Goal: Task Accomplishment & Management: Manage account settings

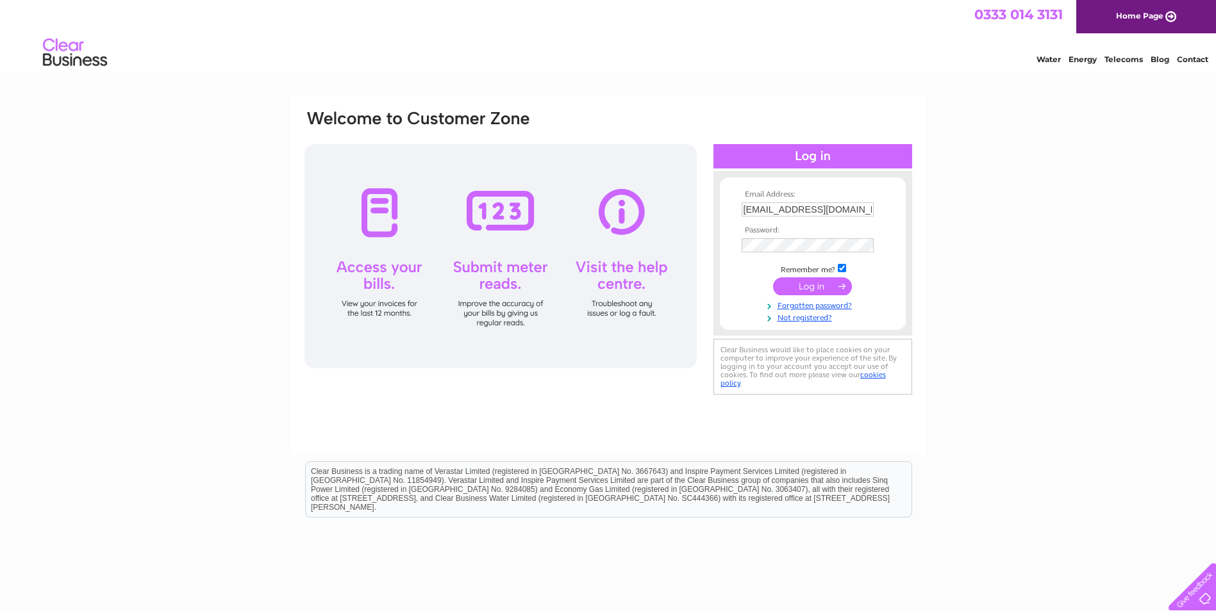
click at [809, 285] on input "submit" at bounding box center [812, 287] width 79 height 18
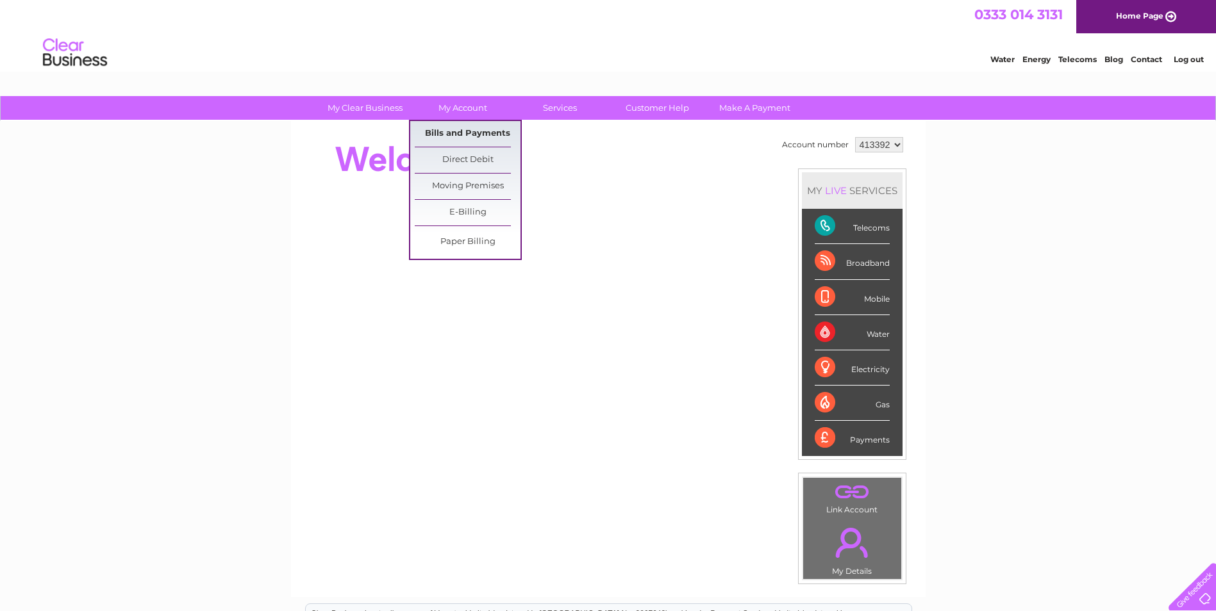
click at [470, 135] on link "Bills and Payments" at bounding box center [468, 134] width 106 height 26
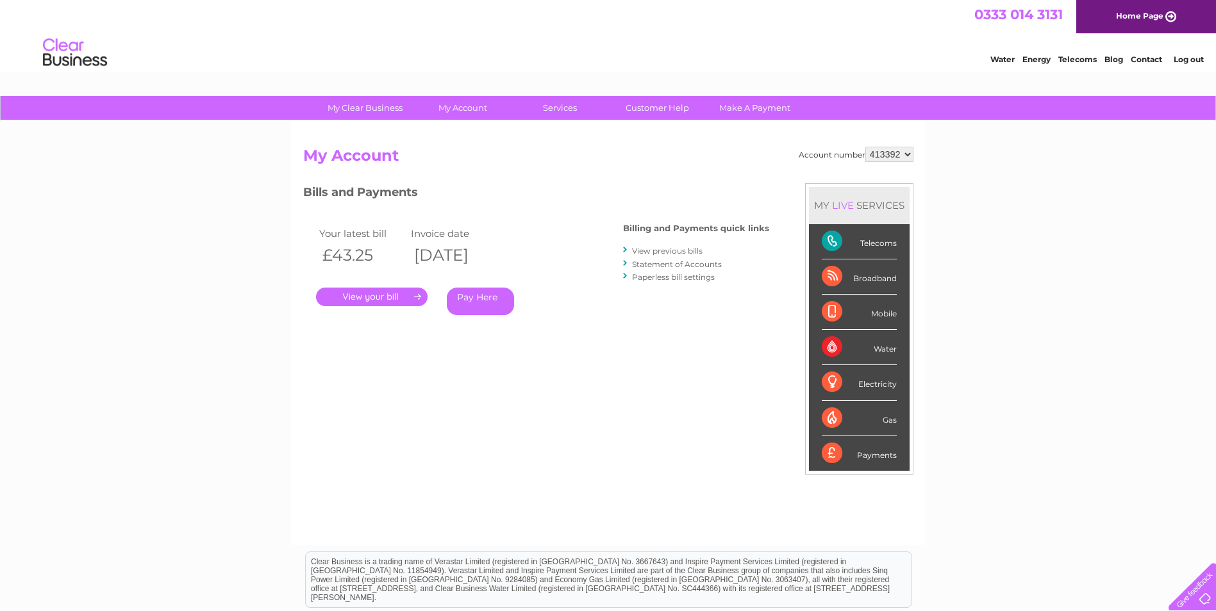
click at [354, 294] on link "." at bounding box center [372, 297] width 112 height 19
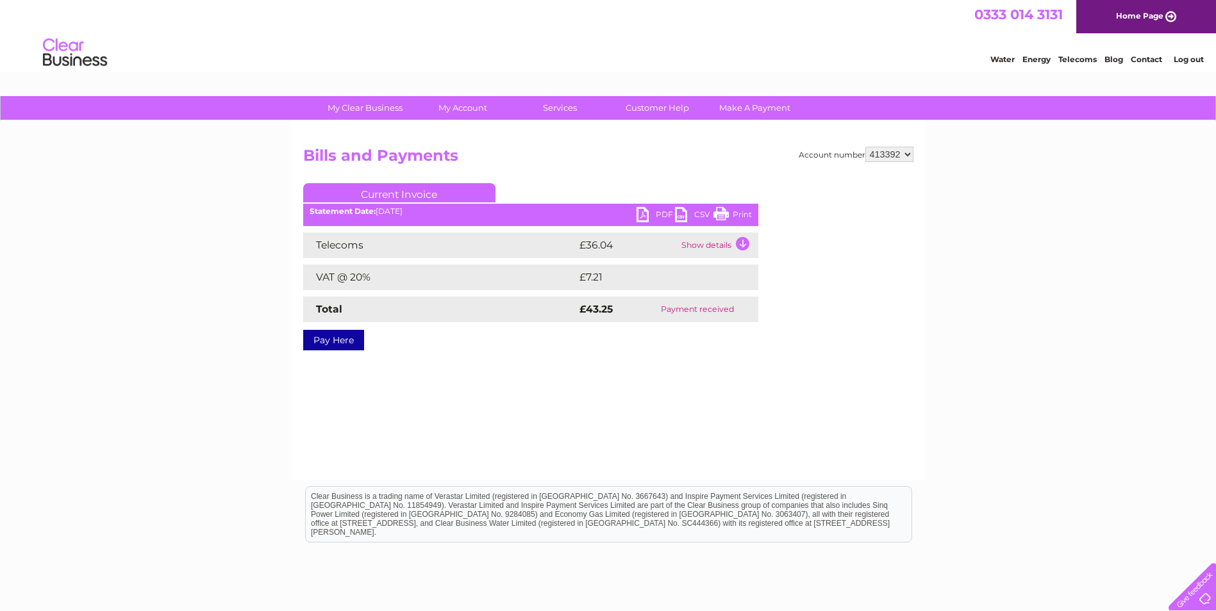
click at [658, 215] on link "PDF" at bounding box center [655, 216] width 38 height 19
click at [1188, 57] on link "Log out" at bounding box center [1189, 59] width 30 height 10
